Goal: Transaction & Acquisition: Purchase product/service

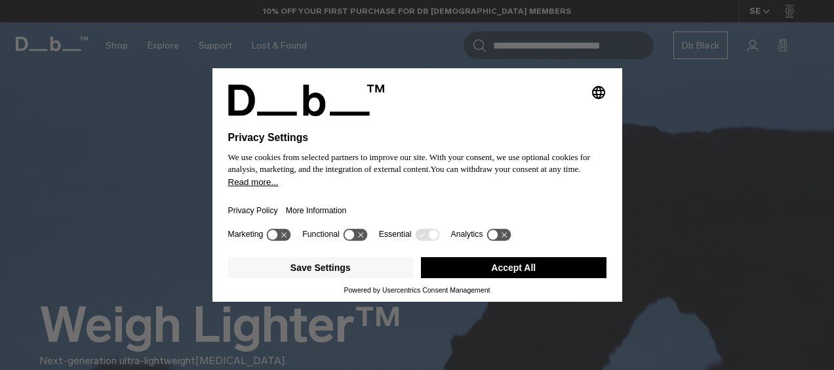
click at [486, 265] on button "Accept All" at bounding box center [514, 267] width 186 height 21
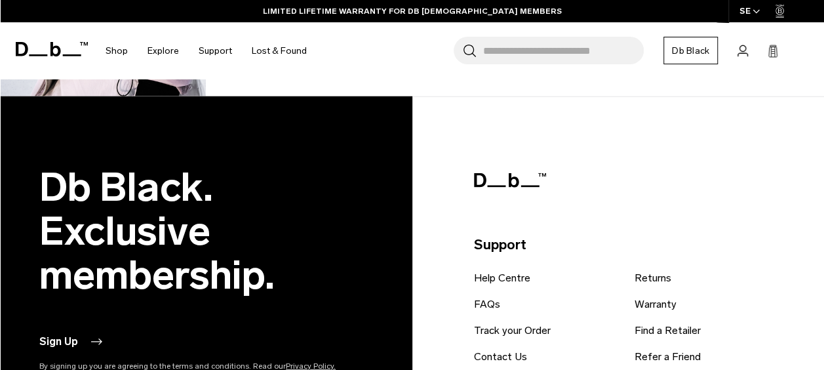
scroll to position [1699, 0]
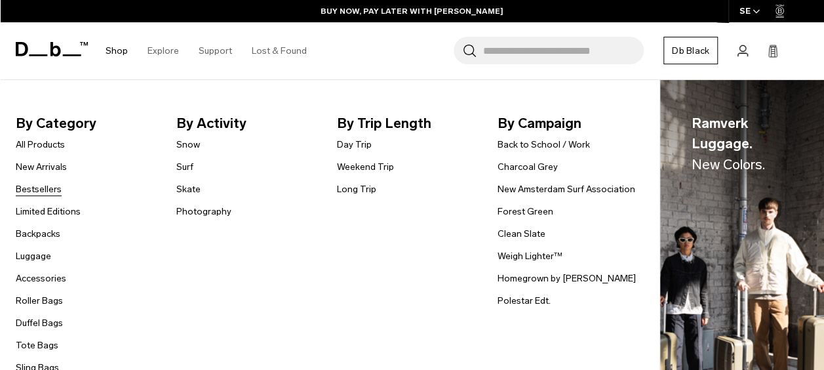
click at [33, 186] on link "Bestsellers" at bounding box center [39, 189] width 46 height 14
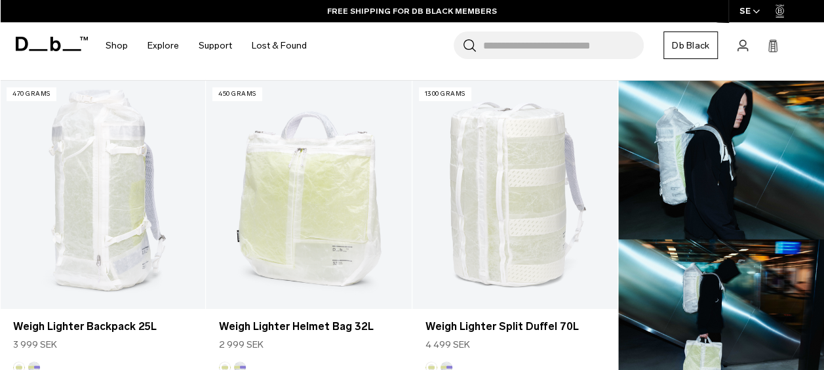
scroll to position [351, 0]
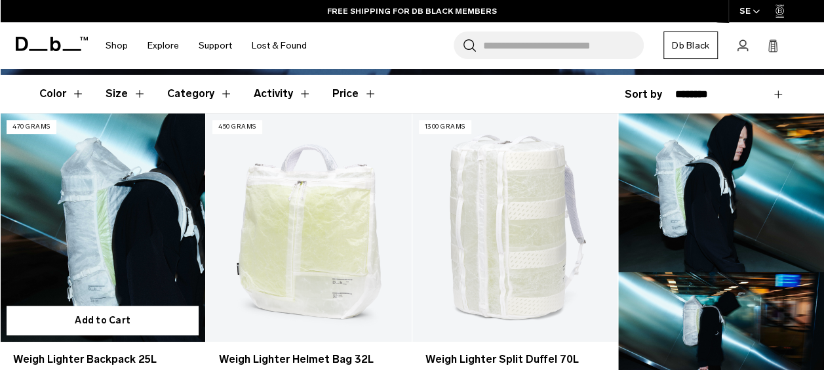
click at [140, 216] on link "Weigh Lighter Backpack 25L" at bounding box center [102, 227] width 205 height 228
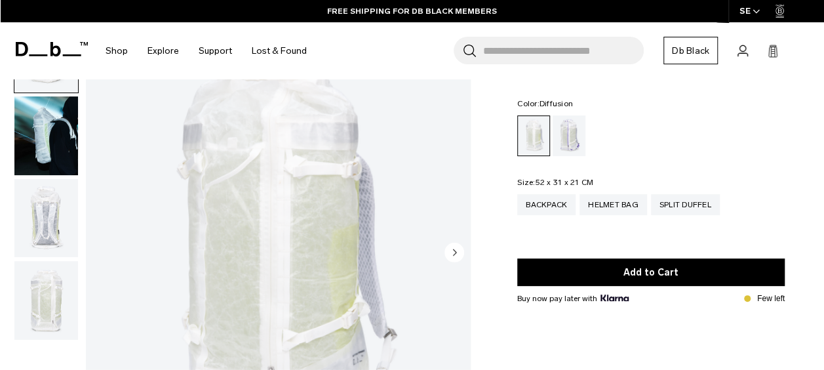
scroll to position [75, 0]
